Goal: Navigation & Orientation: Find specific page/section

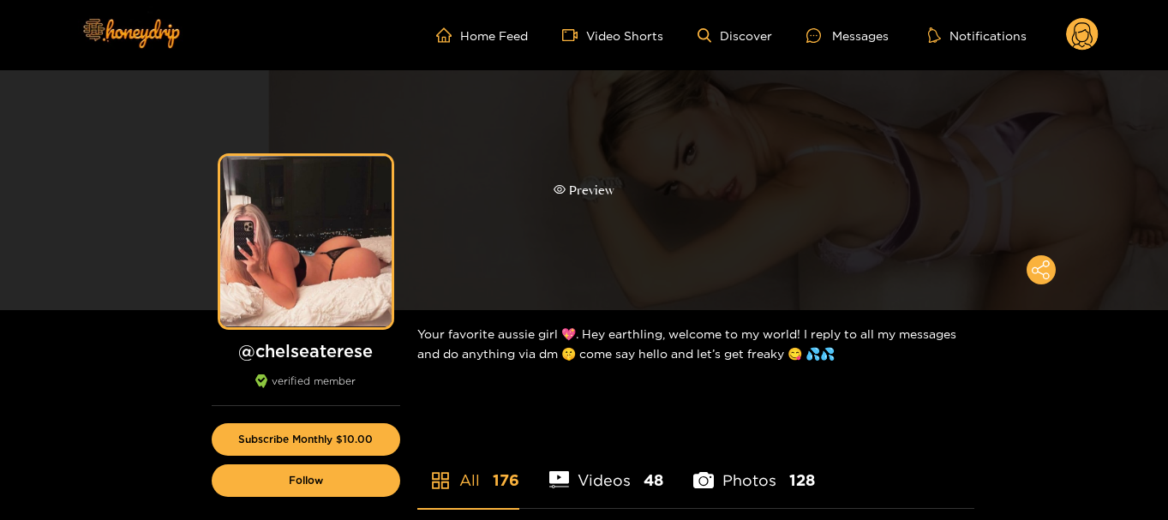
scroll to position [86, 0]
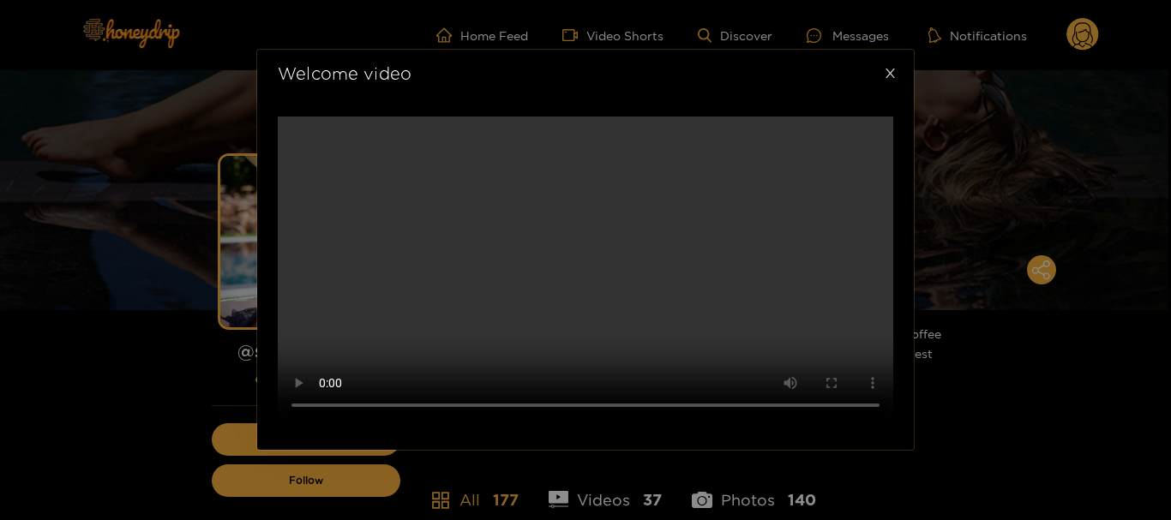
click at [887, 50] on span "Close" at bounding box center [890, 74] width 48 height 48
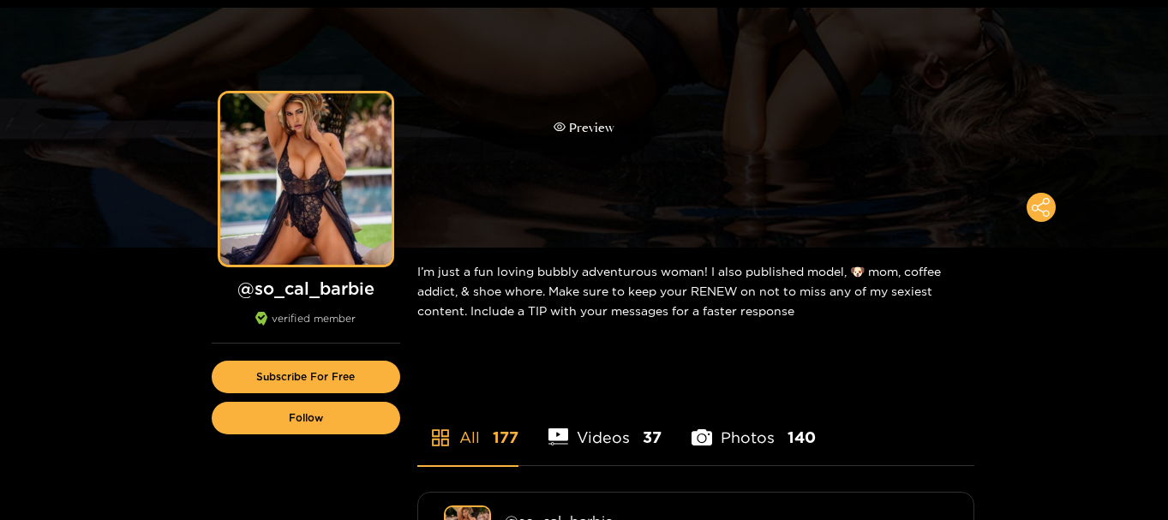
scroll to position [86, 0]
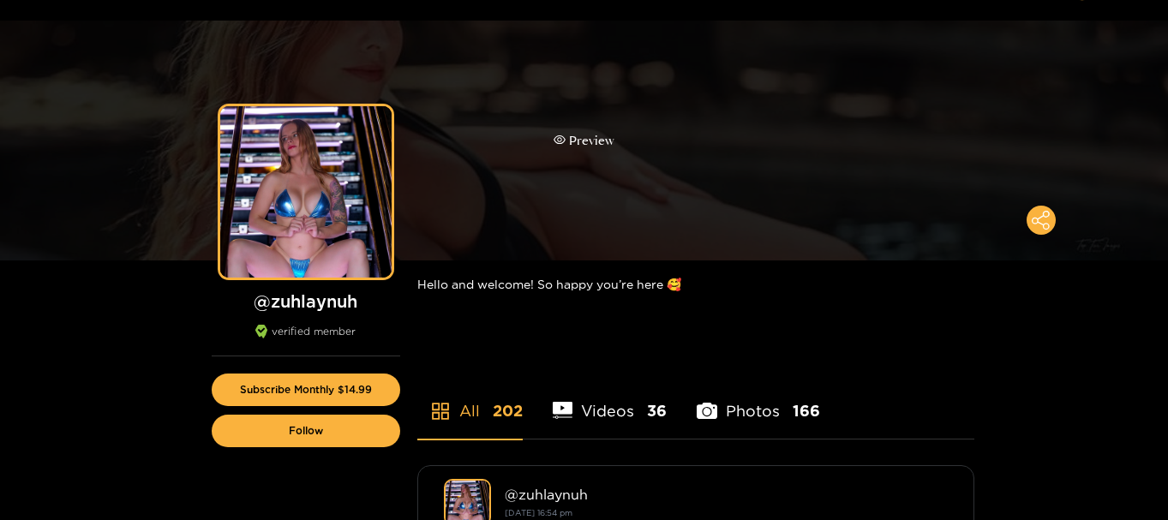
scroll to position [86, 0]
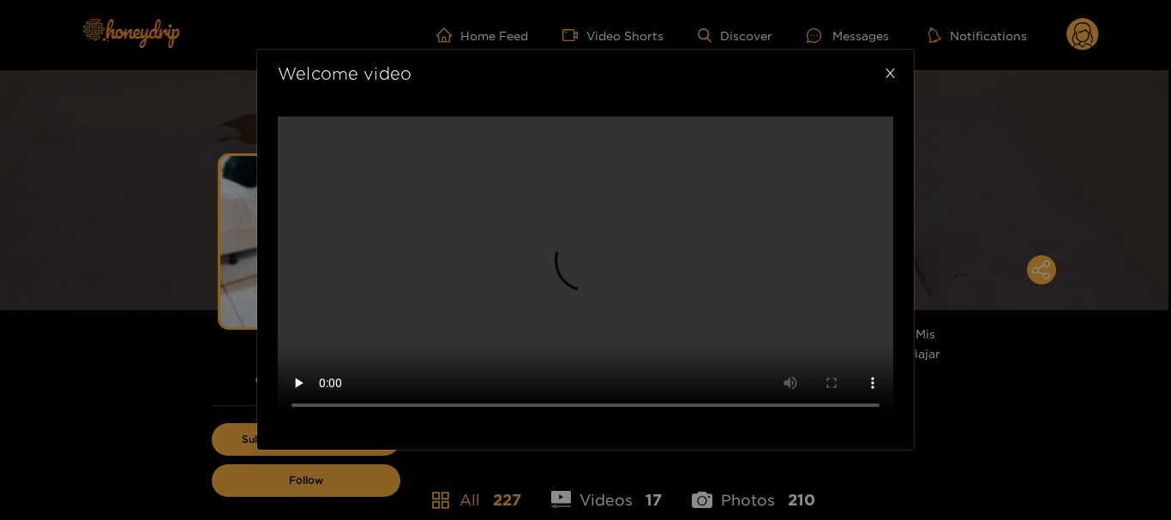
click at [876, 98] on span "Close" at bounding box center [890, 74] width 48 height 48
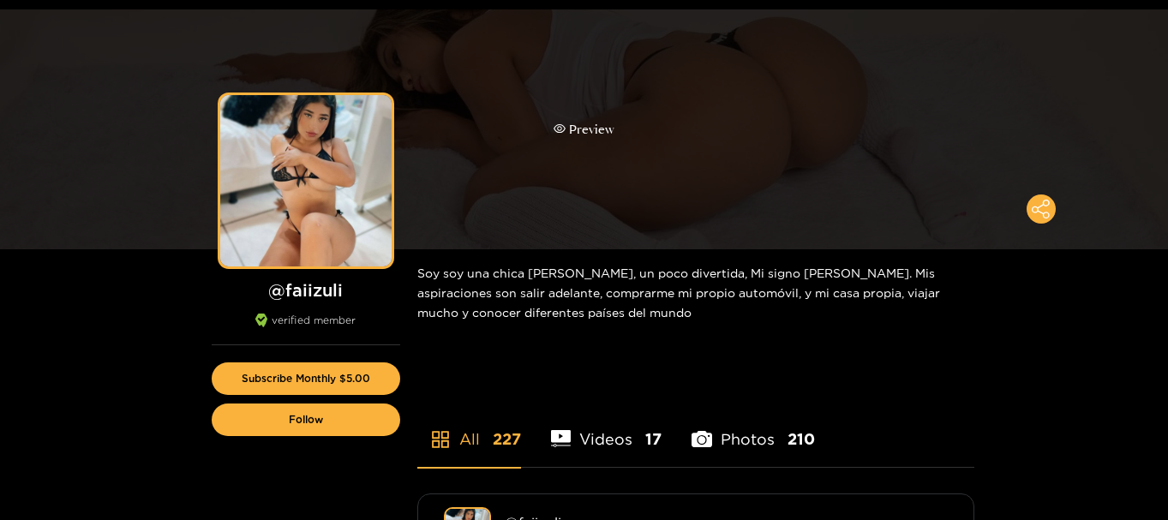
scroll to position [86, 0]
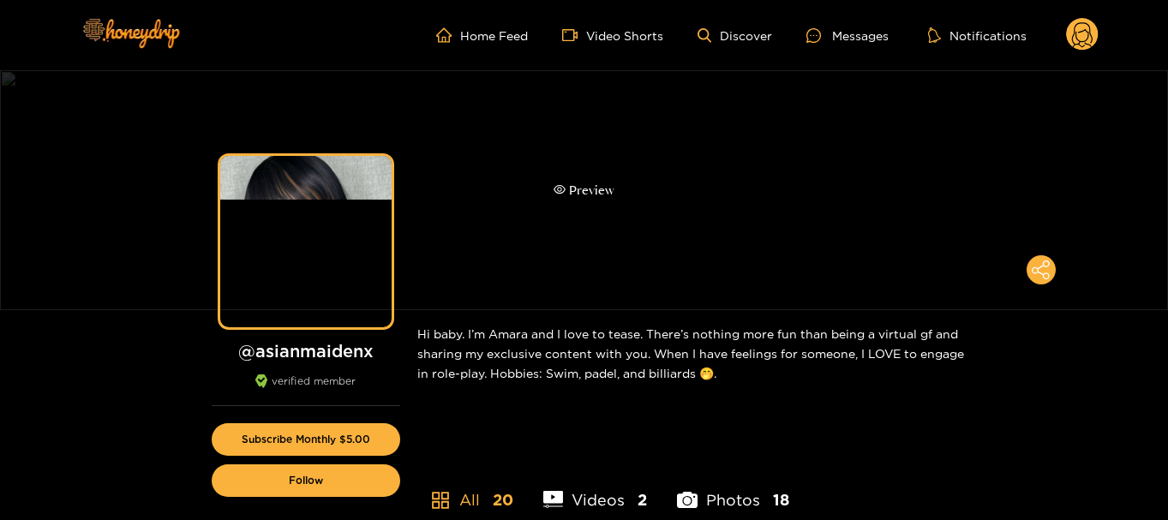
scroll to position [86, 0]
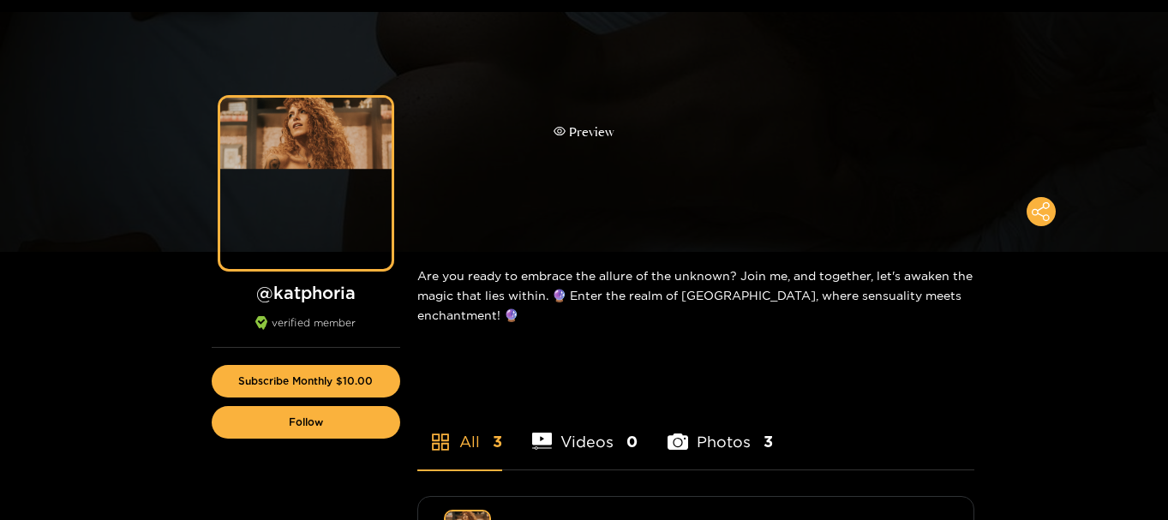
scroll to position [86, 0]
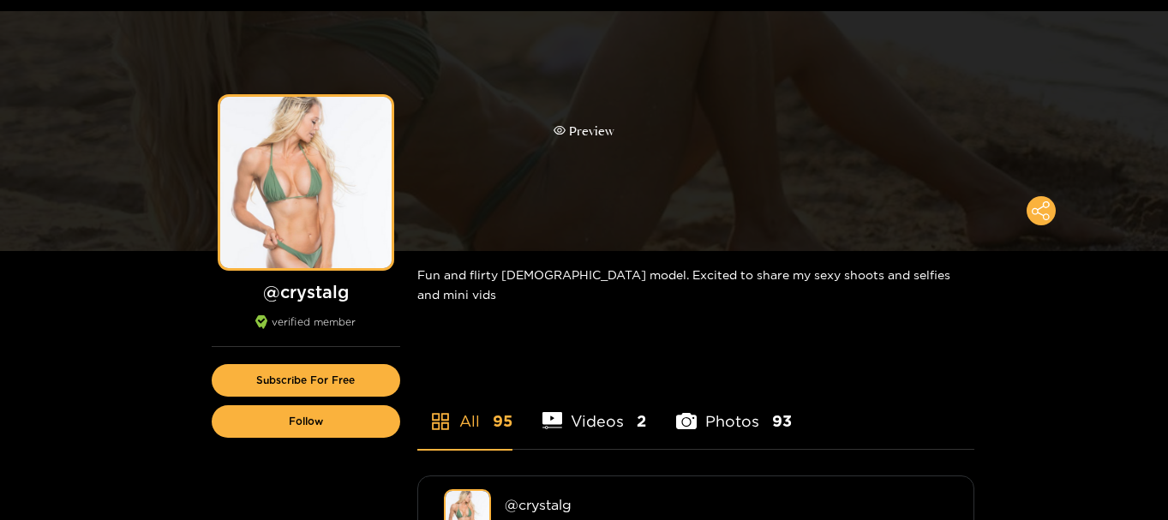
scroll to position [86, 0]
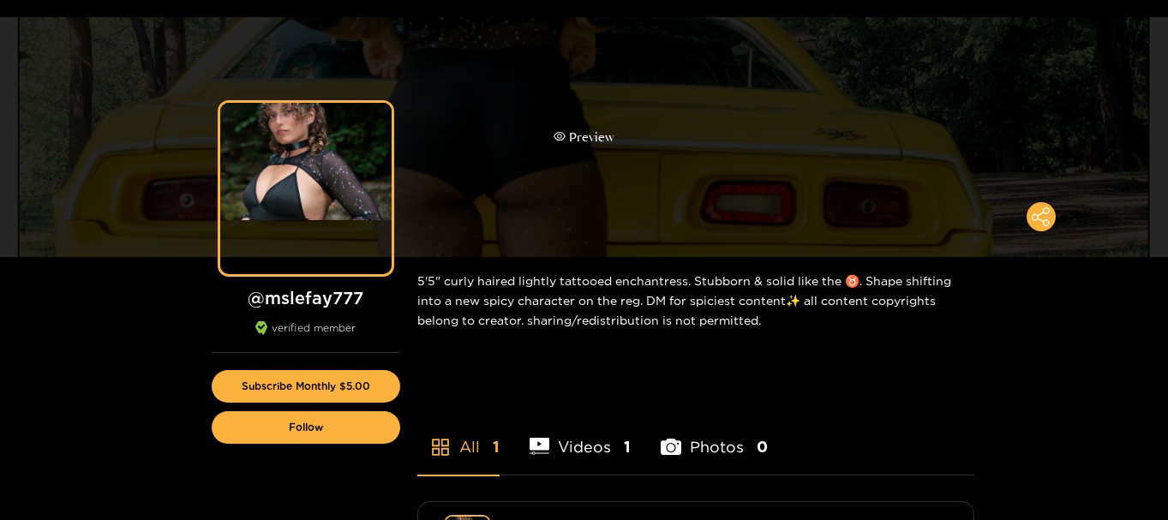
scroll to position [86, 0]
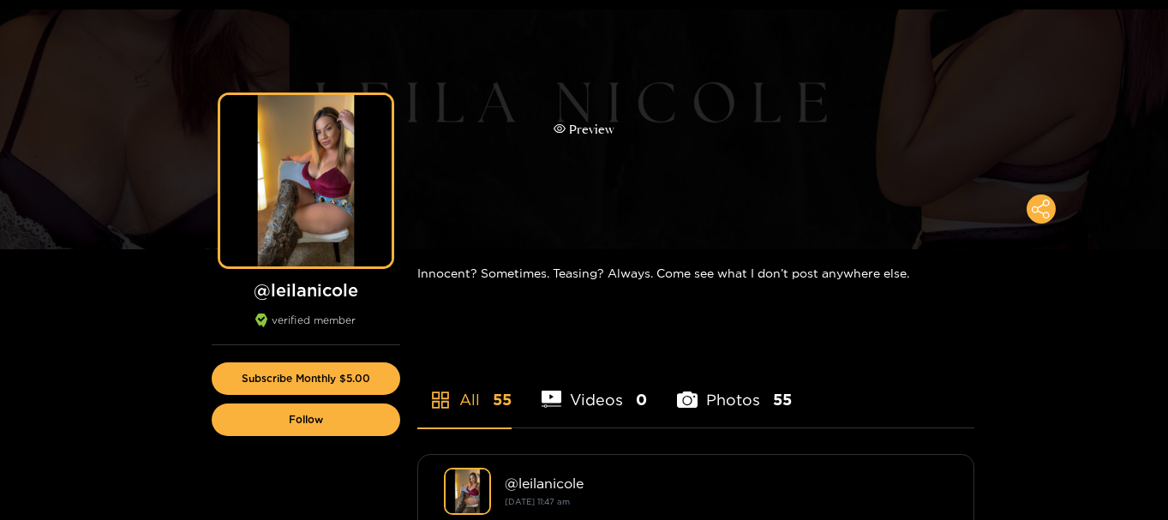
scroll to position [86, 0]
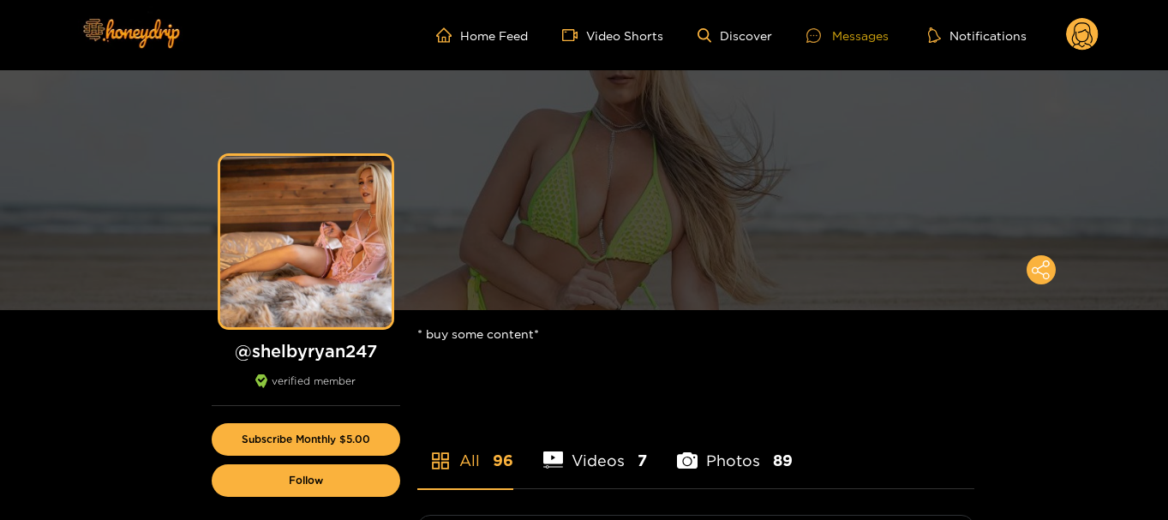
scroll to position [86, 0]
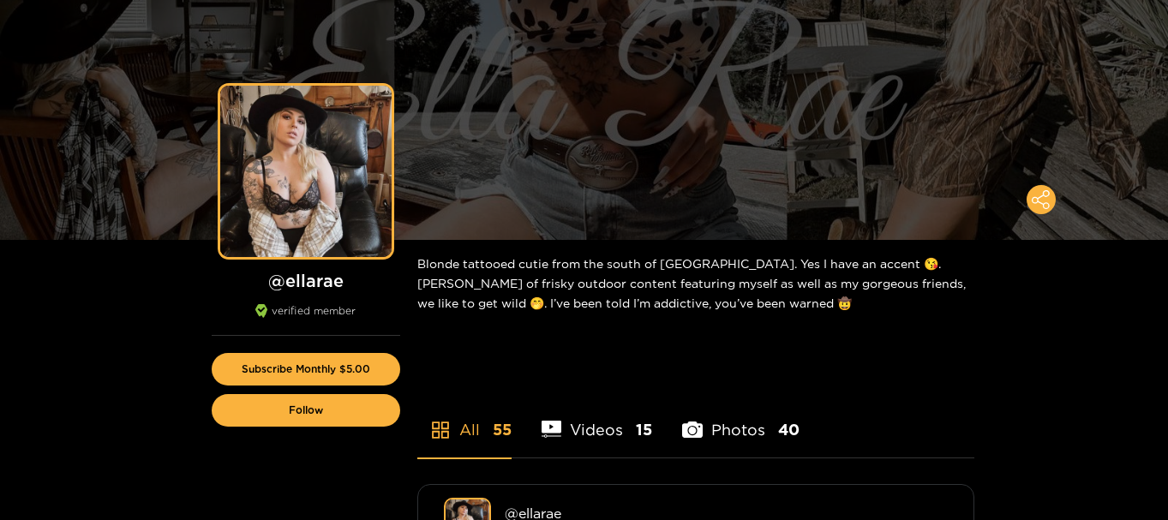
scroll to position [86, 0]
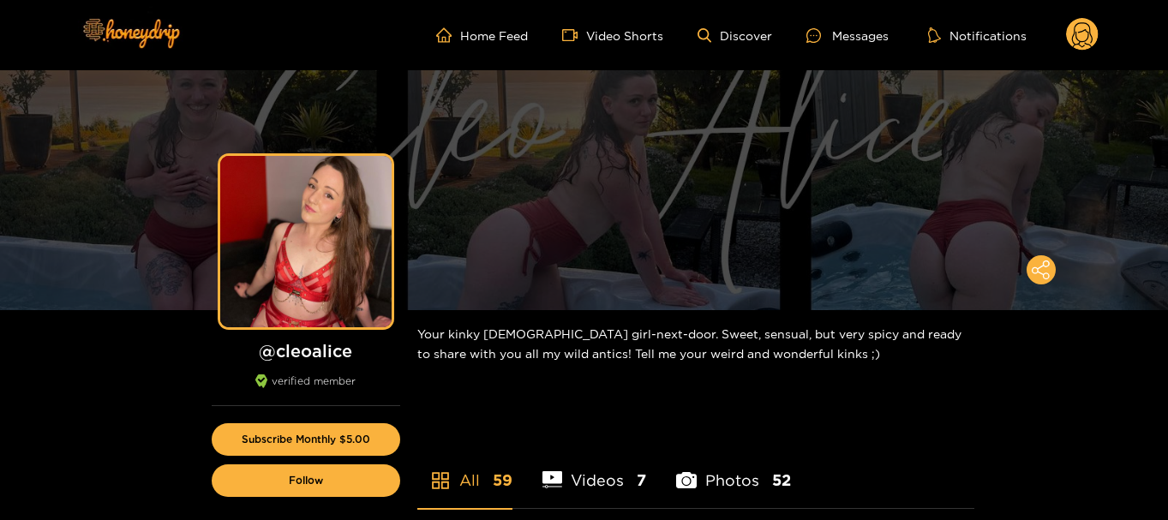
scroll to position [86, 0]
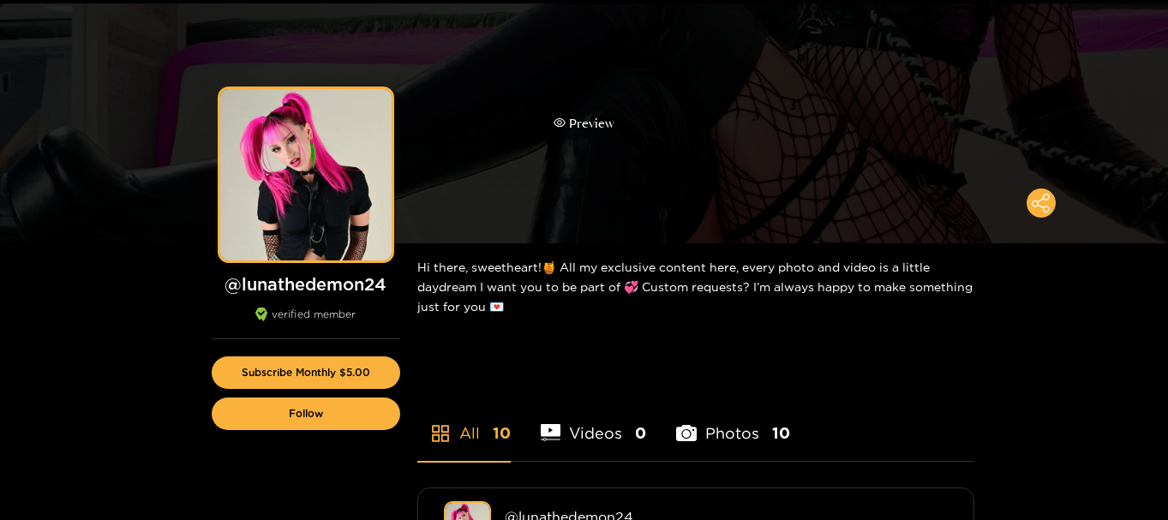
scroll to position [86, 0]
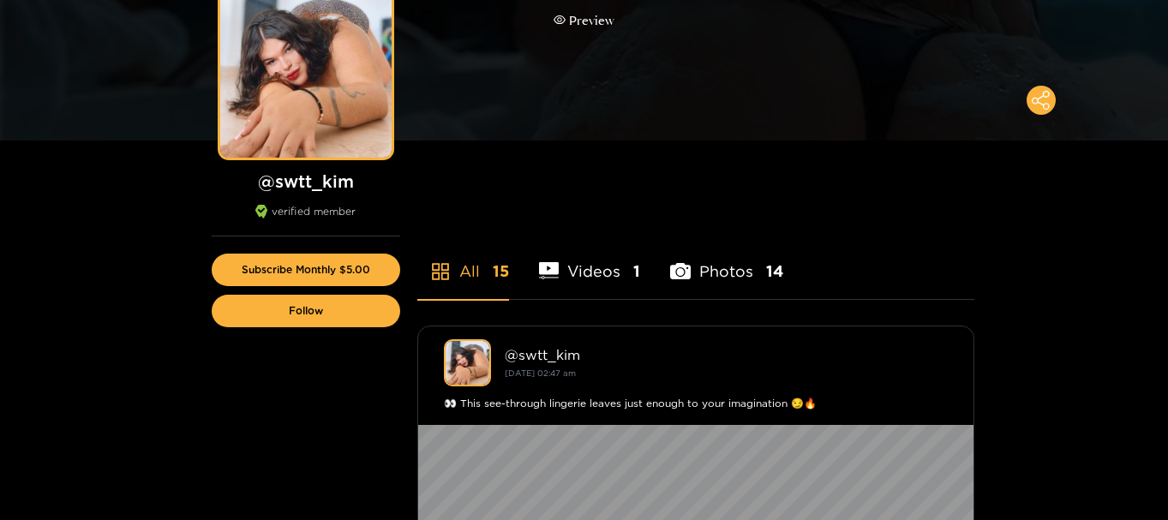
scroll to position [171, 0]
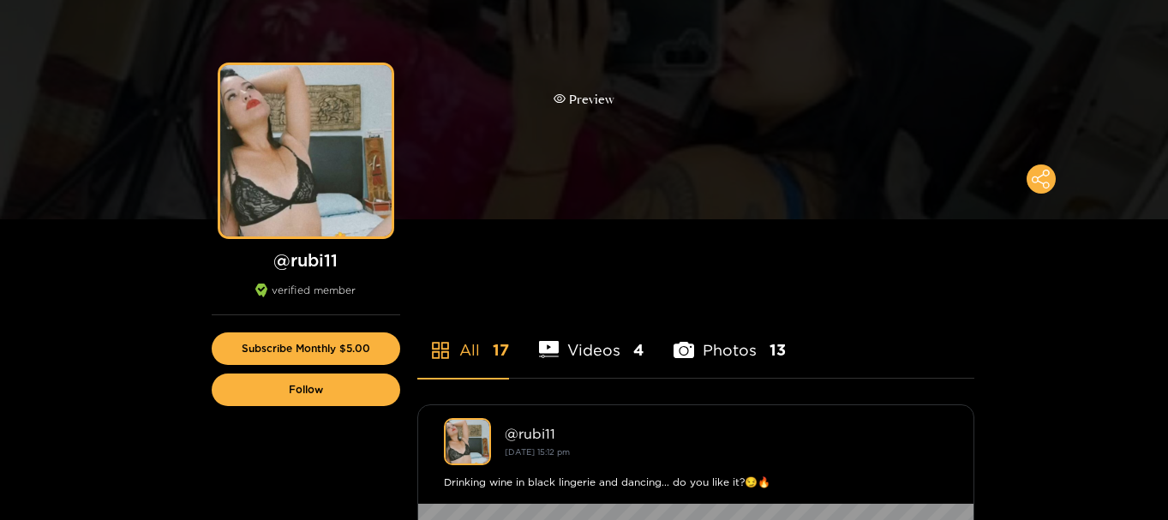
scroll to position [171, 0]
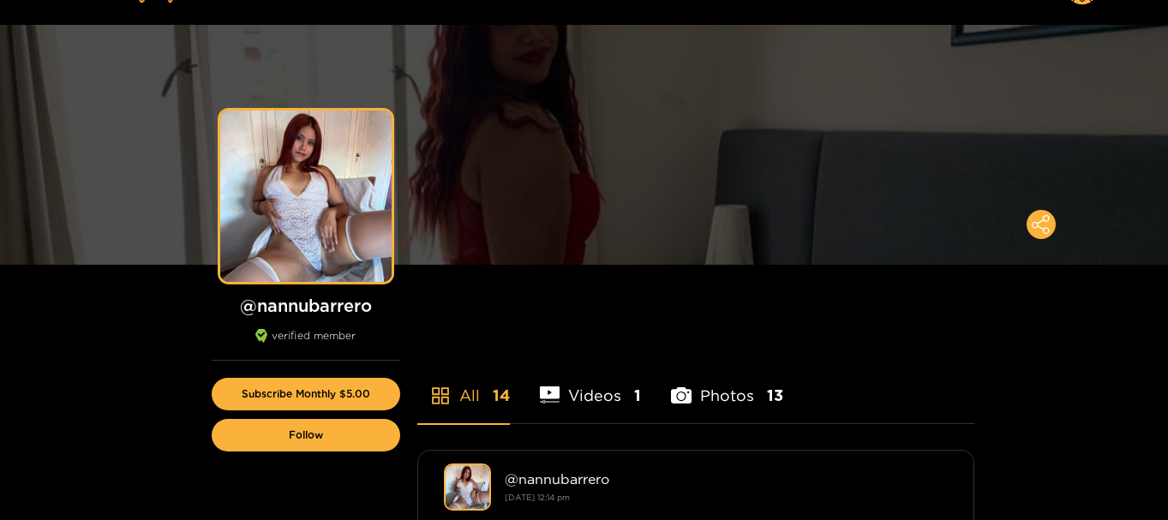
scroll to position [86, 0]
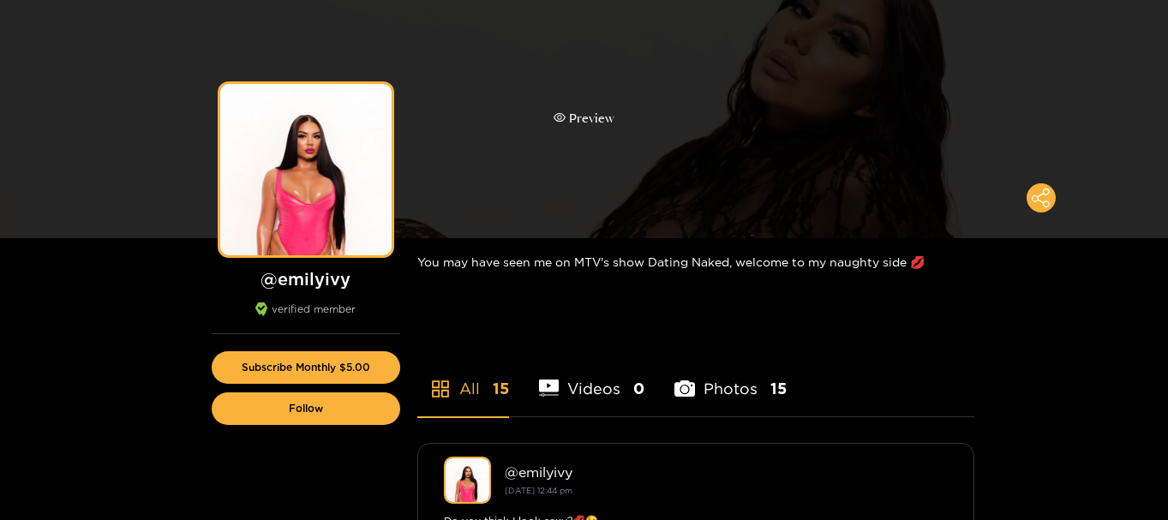
scroll to position [86, 0]
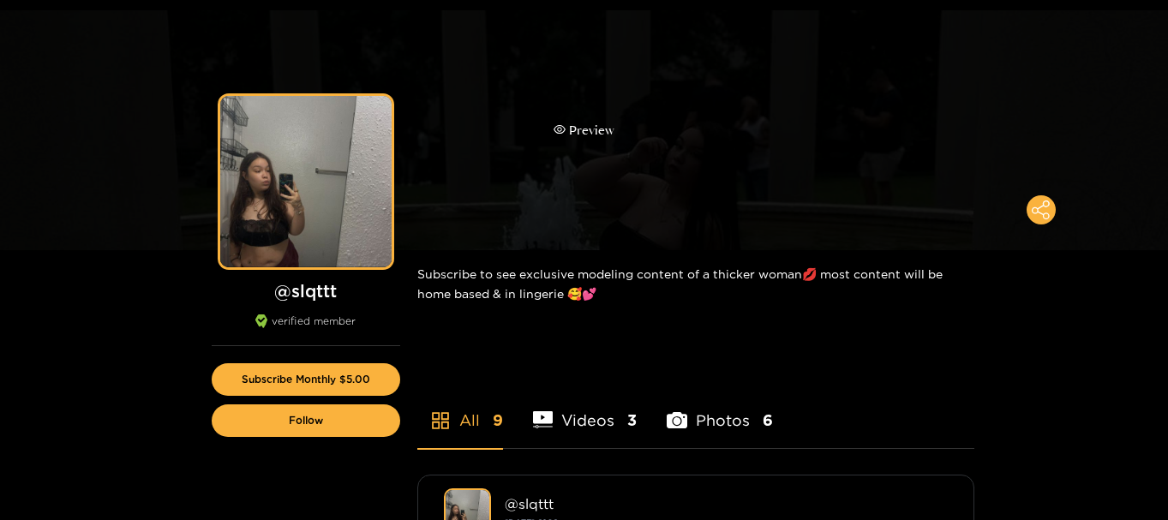
scroll to position [86, 0]
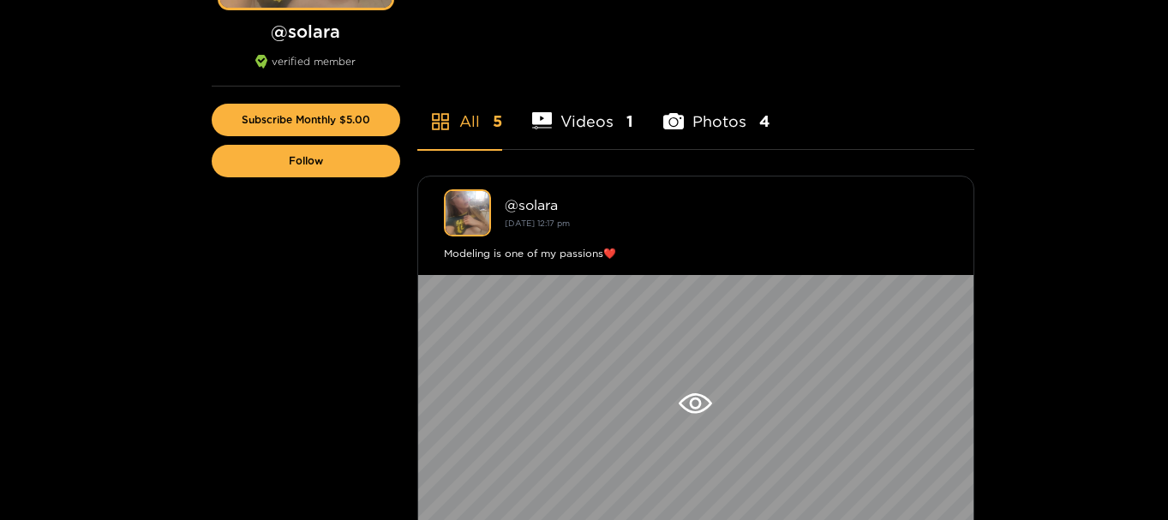
scroll to position [343, 0]
